Goal: Check status: Check status

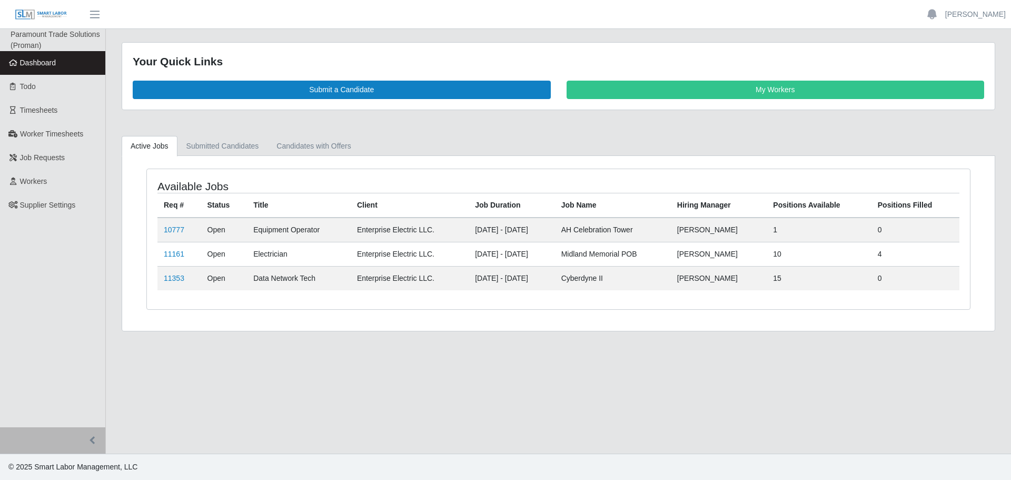
click at [300, 131] on div "Your Quick Links Submit a Candidate My Workers Active Jobs Submitted Candidates…" at bounding box center [558, 186] width 905 height 289
click at [293, 151] on link "Candidates with Offers" at bounding box center [313, 146] width 92 height 21
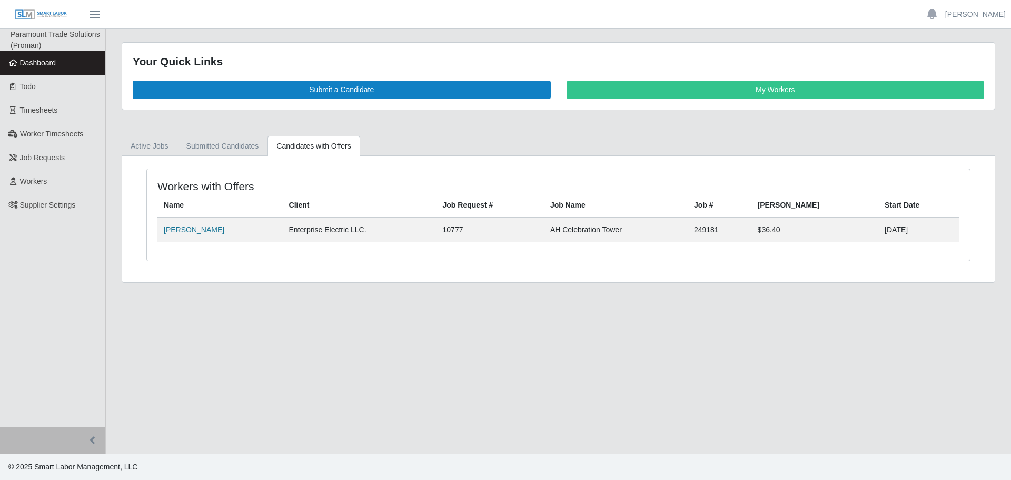
click at [204, 225] on link "[PERSON_NAME]" at bounding box center [194, 229] width 61 height 8
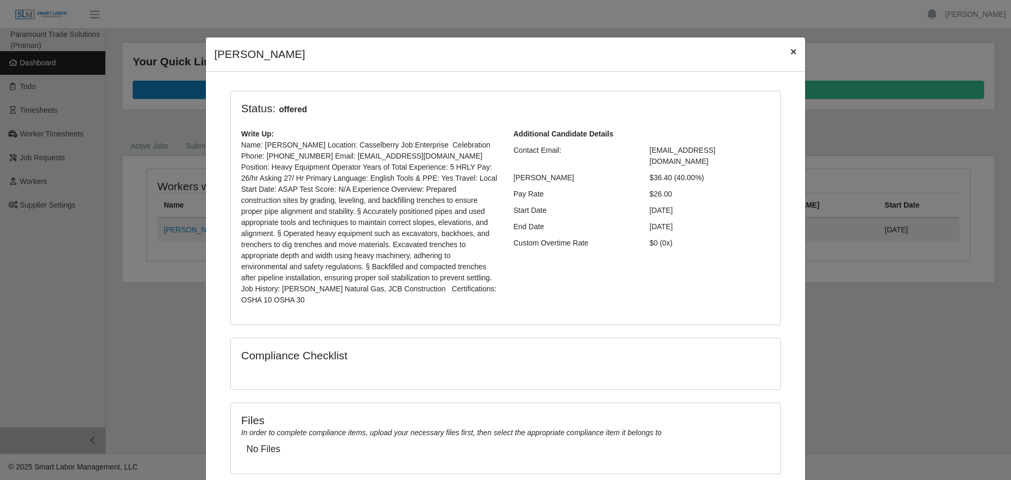
click at [790, 48] on span "×" at bounding box center [793, 51] width 6 height 12
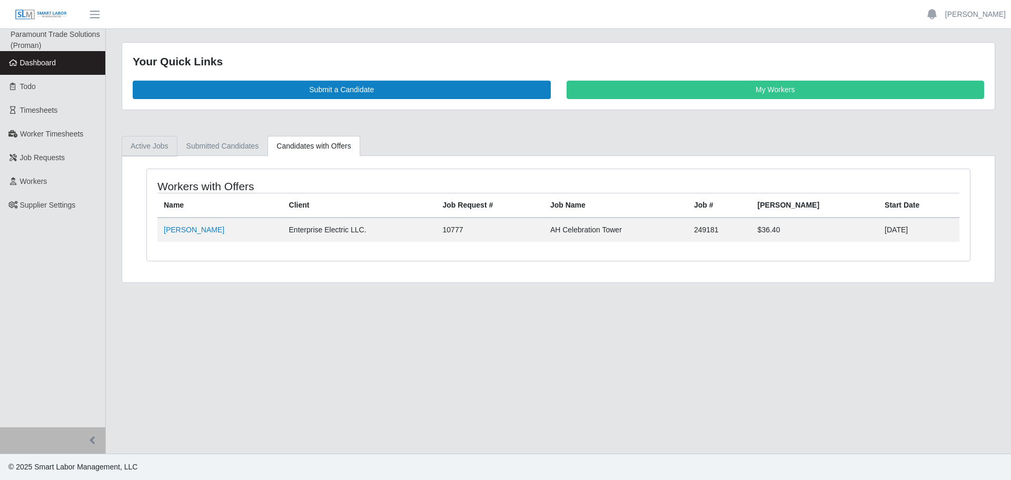
click at [148, 152] on link "Active Jobs" at bounding box center [150, 146] width 56 height 21
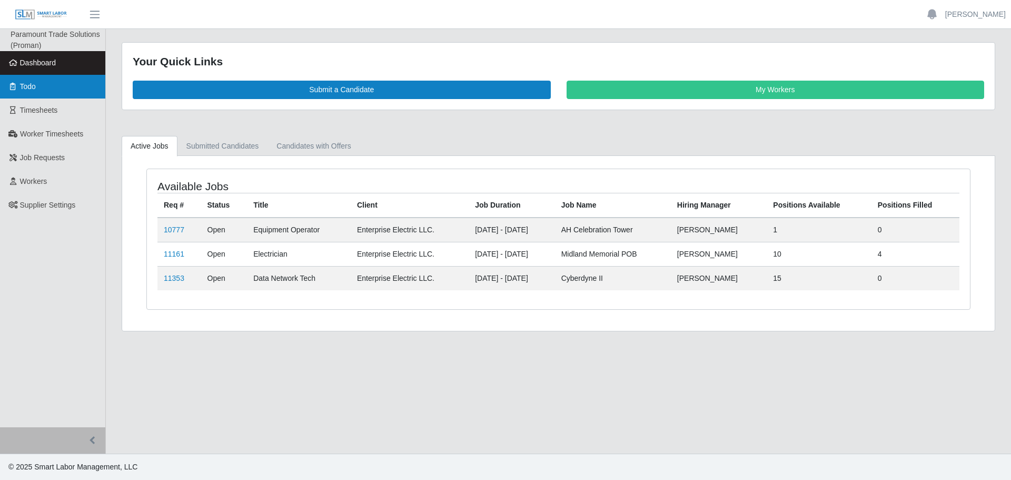
click at [37, 92] on link "Todo" at bounding box center [52, 87] width 105 height 24
